Goal: Information Seeking & Learning: Learn about a topic

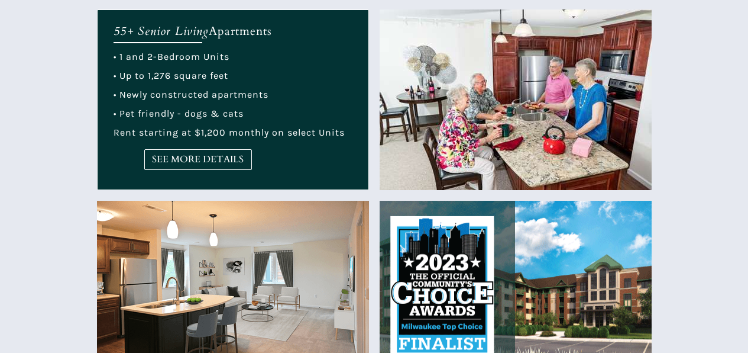
scroll to position [532, 0]
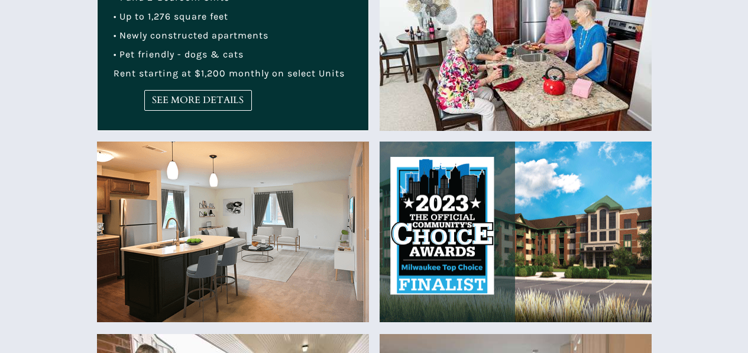
click at [560, 204] on img at bounding box center [516, 231] width 272 height 180
click at [171, 95] on span "SEE MORE DETAILS" at bounding box center [198, 100] width 106 height 11
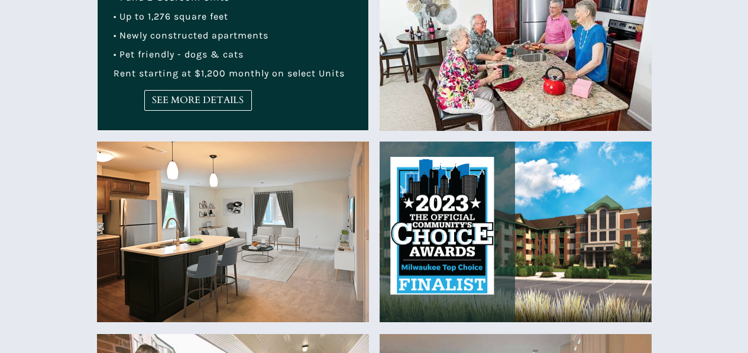
click at [487, 292] on img at bounding box center [516, 231] width 272 height 180
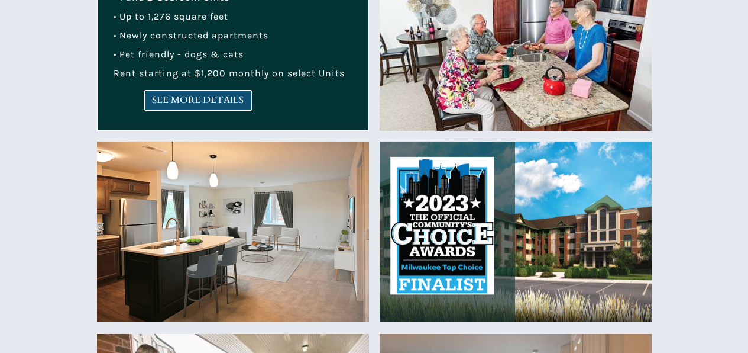
click at [205, 108] on link "SEE MORE DETAILS" at bounding box center [198, 100] width 108 height 21
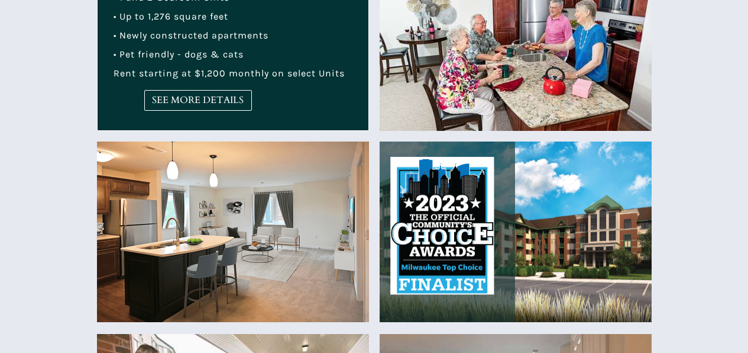
click at [245, 109] on link "SEE MORE DETAILS" at bounding box center [198, 100] width 108 height 21
